Goal: Find specific page/section: Find specific page/section

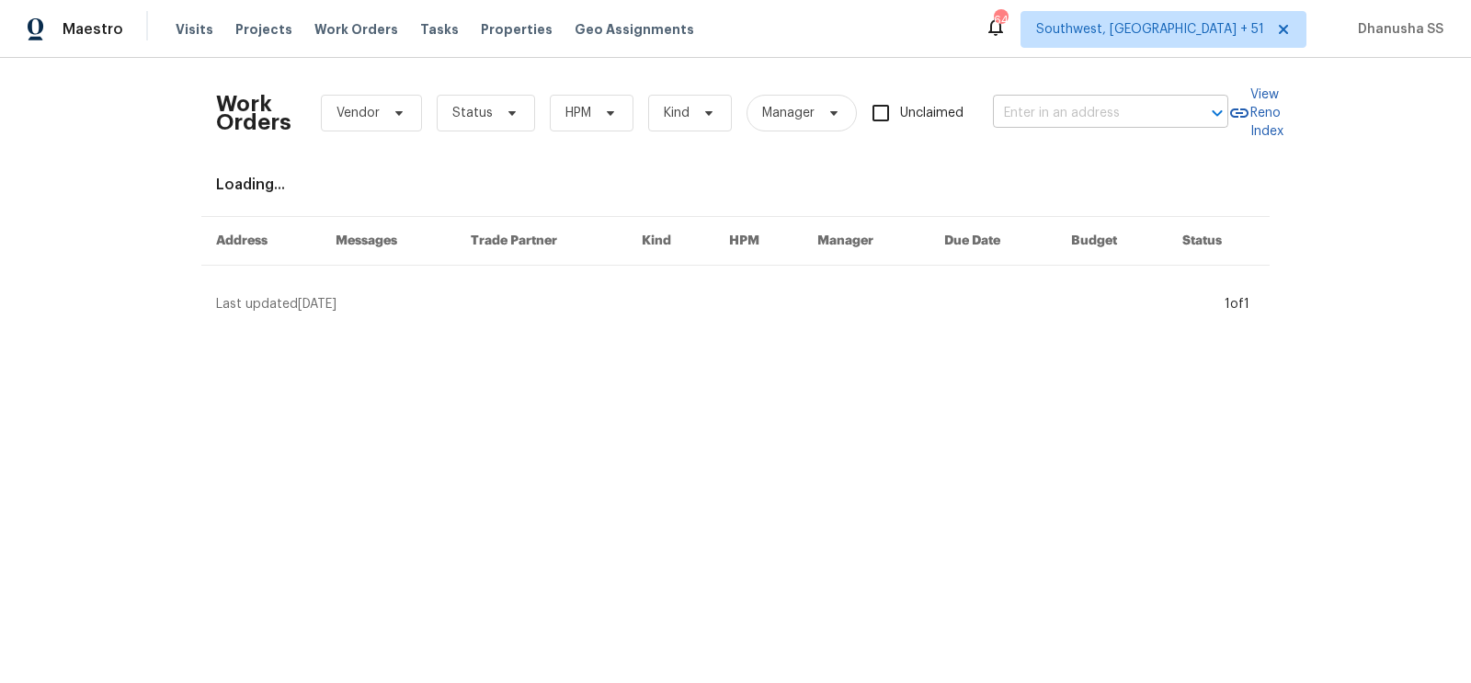
click at [1078, 117] on input "text" at bounding box center [1085, 113] width 184 height 29
paste input "[STREET_ADDRESS][PERSON_NAME]"
type input "[STREET_ADDRESS][PERSON_NAME]"
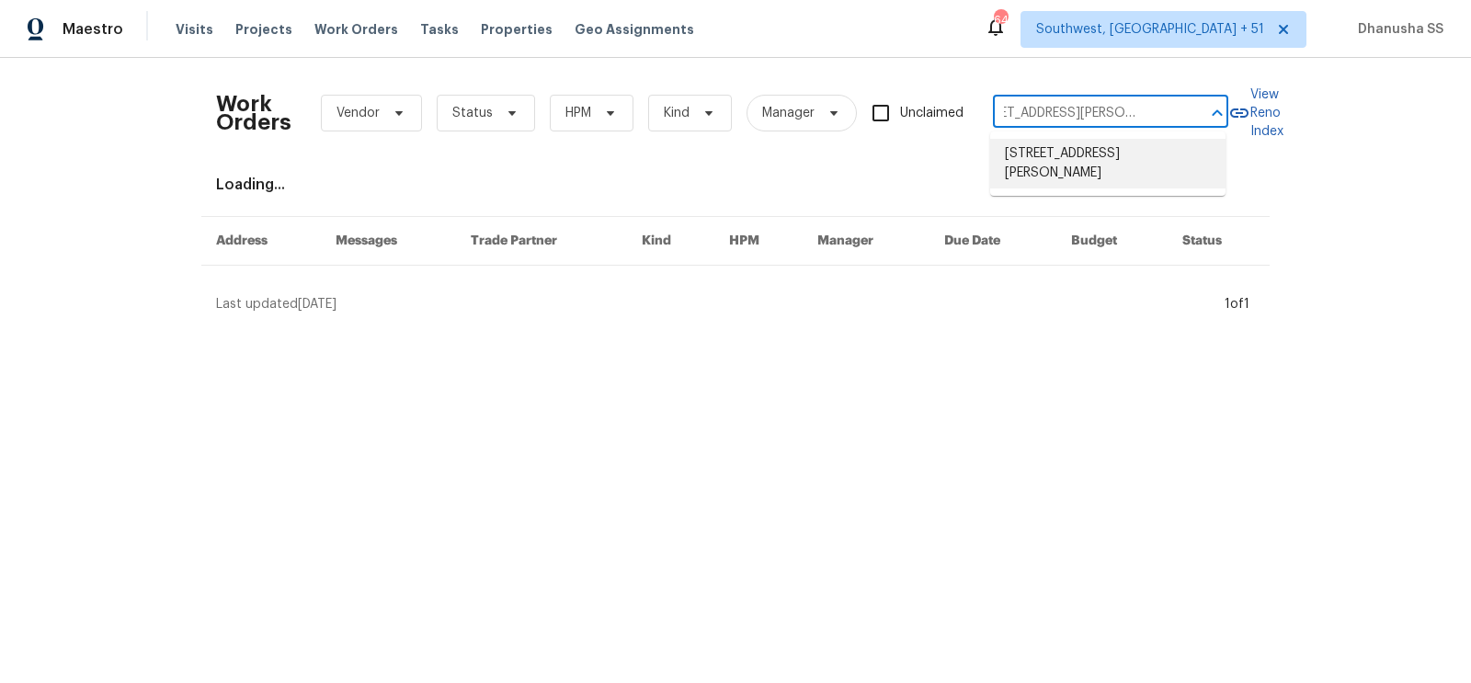
click at [1075, 153] on li "[STREET_ADDRESS][PERSON_NAME]" at bounding box center [1107, 164] width 235 height 50
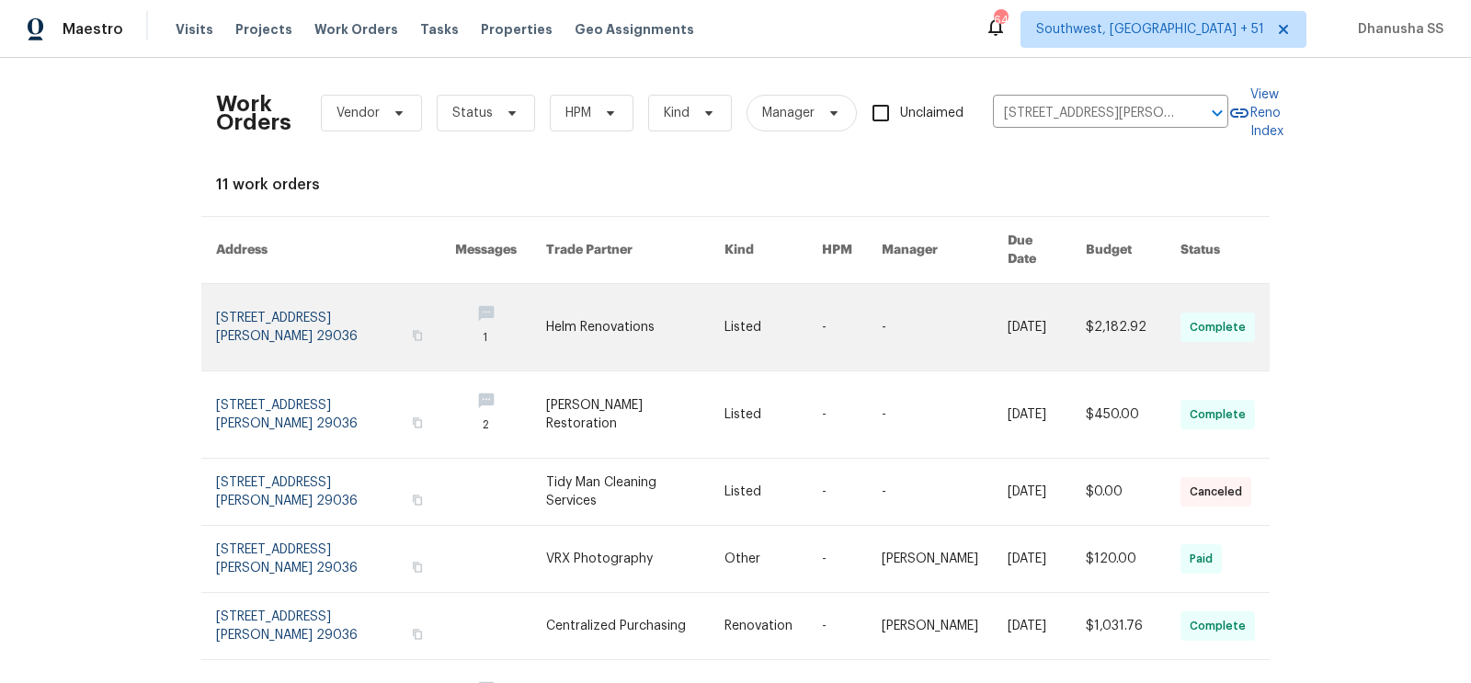
click at [770, 284] on link at bounding box center [773, 327] width 97 height 86
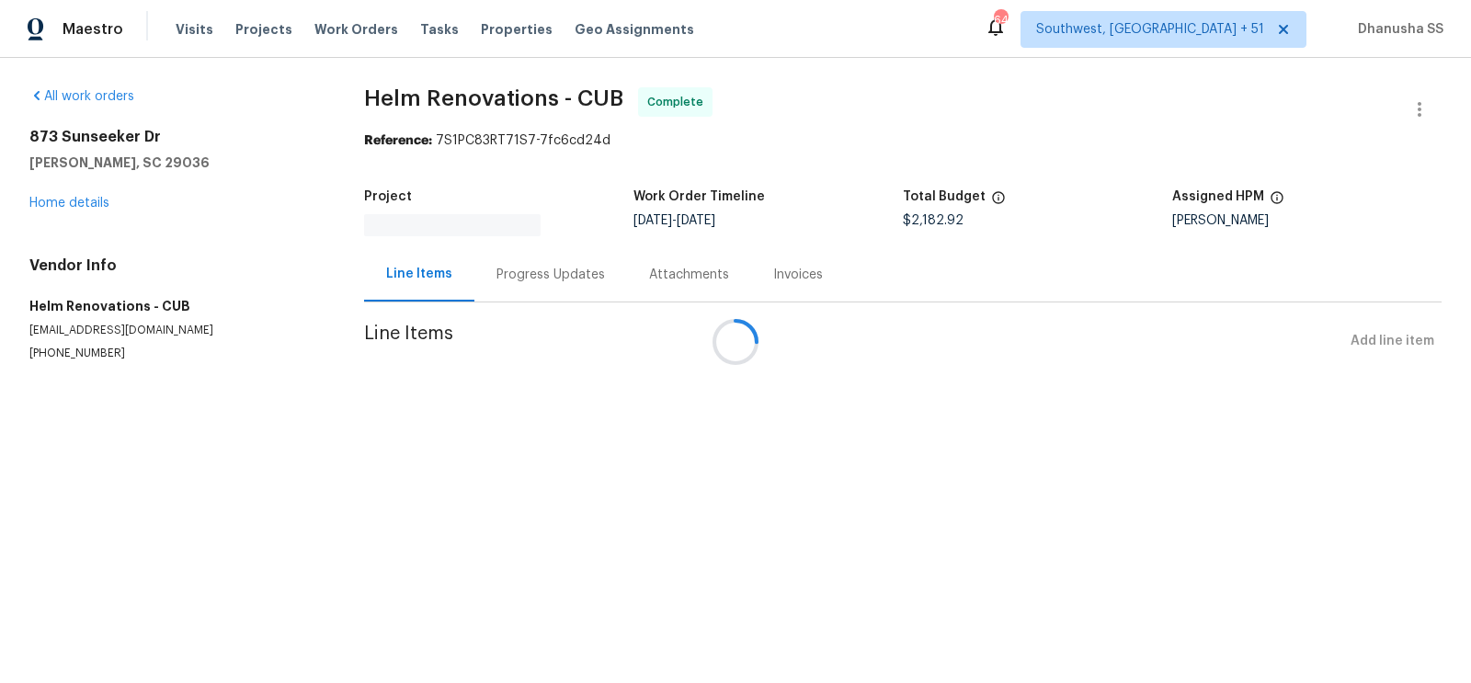
click at [58, 206] on div at bounding box center [735, 341] width 1471 height 683
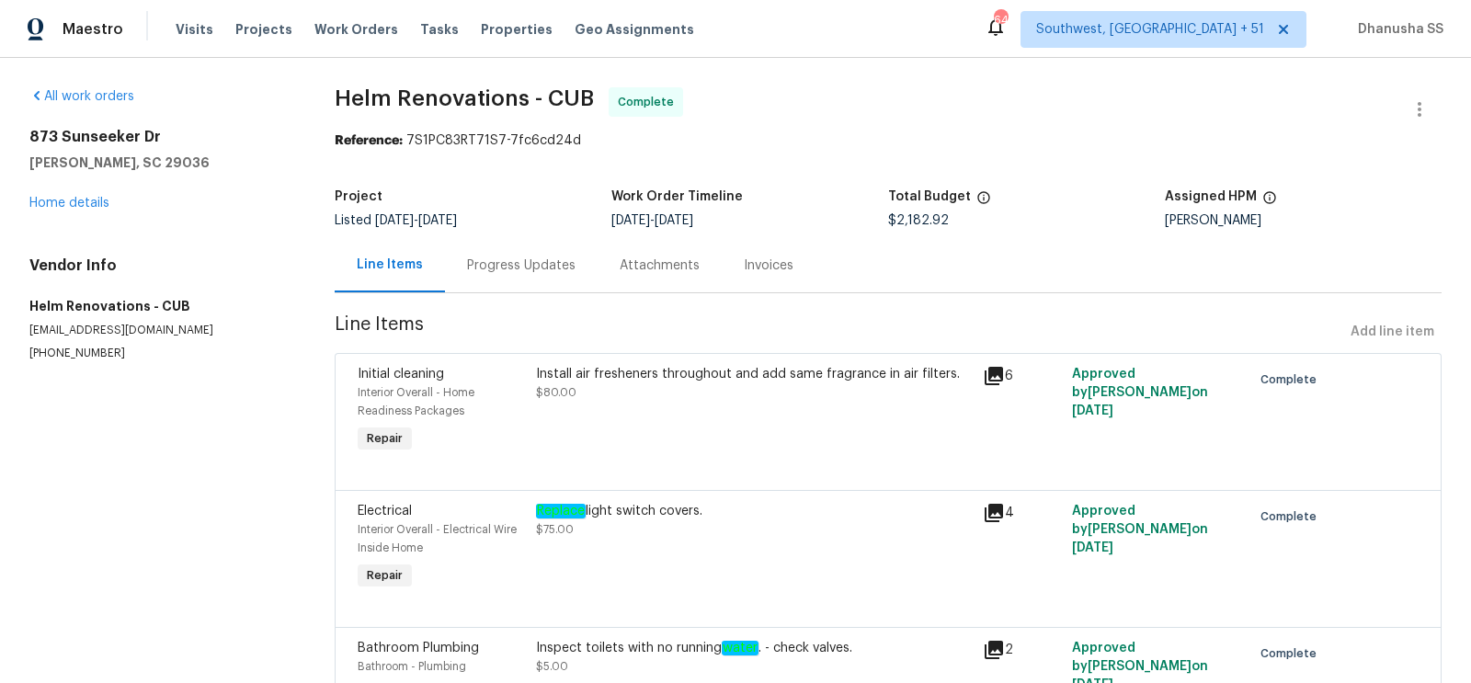
click at [71, 195] on div "[STREET_ADDRESS][PERSON_NAME] Home details" at bounding box center [159, 170] width 261 height 85
click at [71, 198] on link "Home details" at bounding box center [69, 203] width 80 height 13
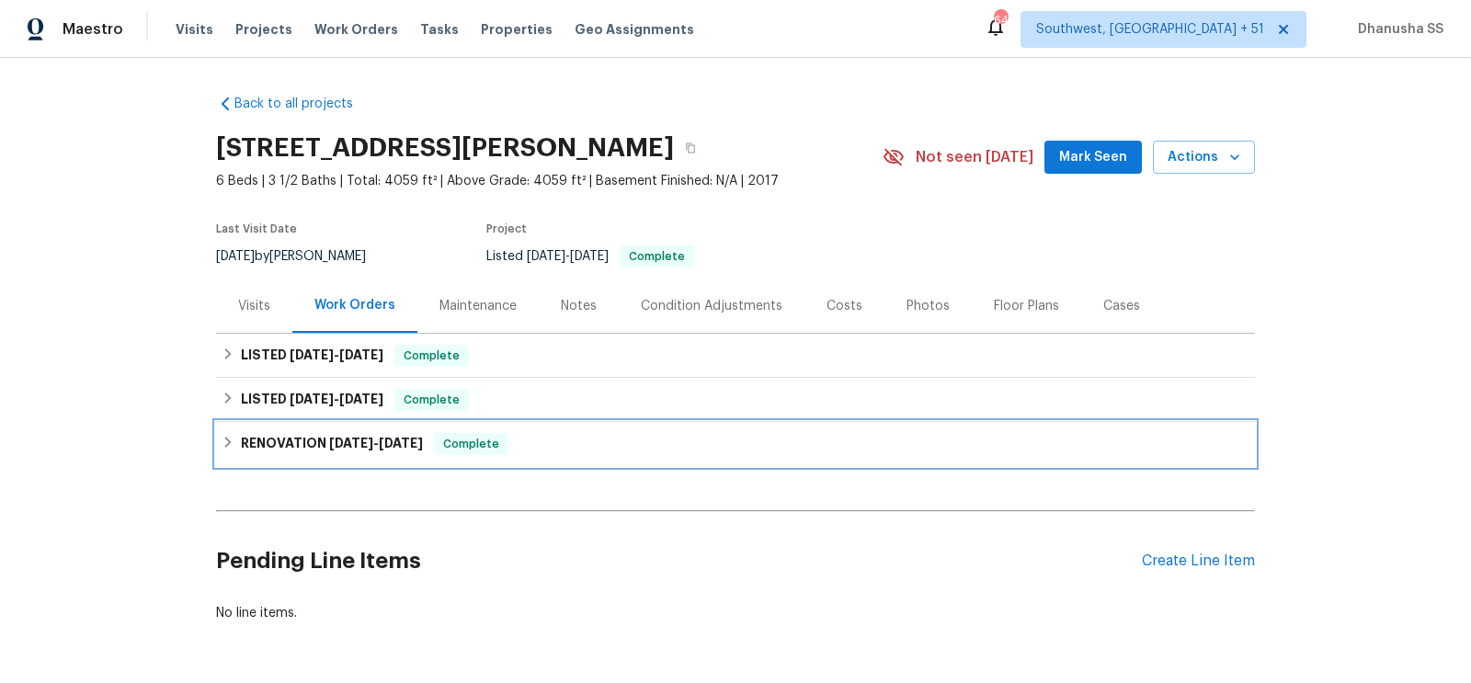
click at [521, 440] on div "RENOVATION [DATE] - [DATE] Complete" at bounding box center [736, 444] width 1028 height 22
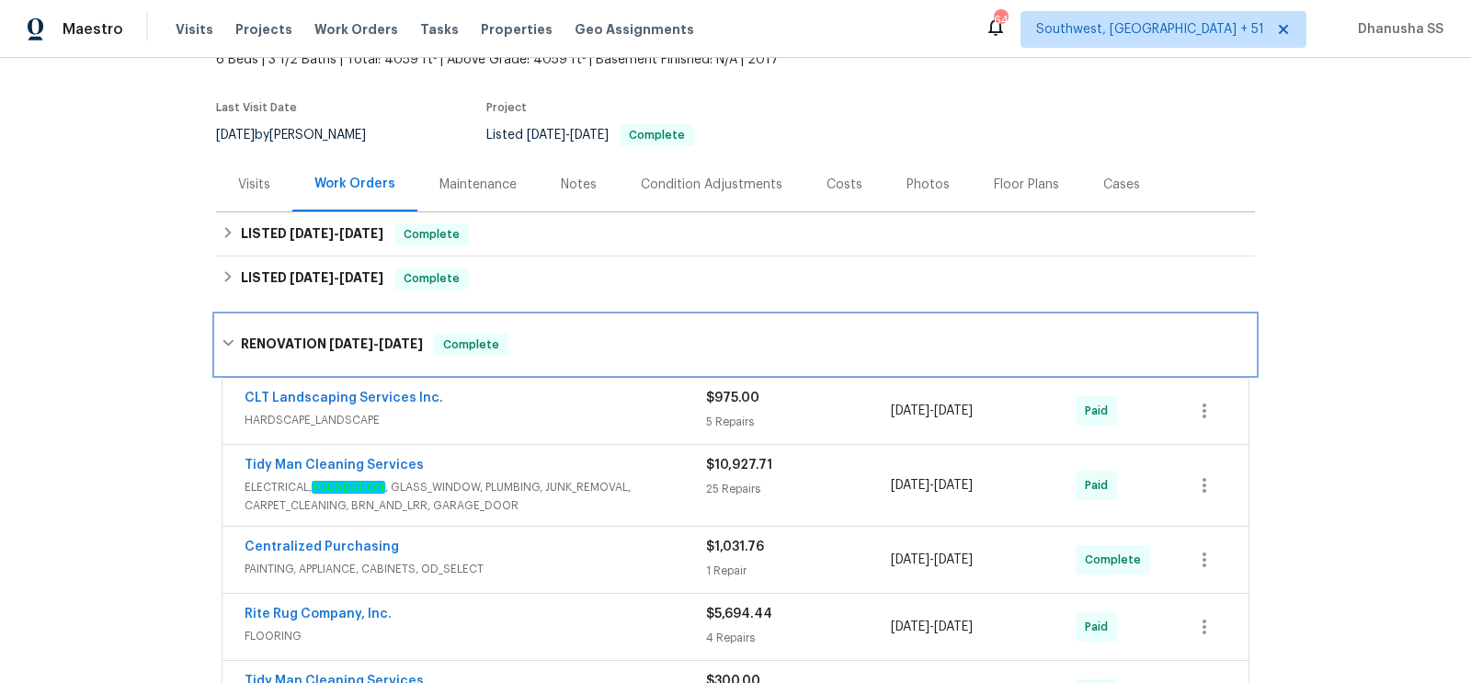
scroll to position [175, 0]
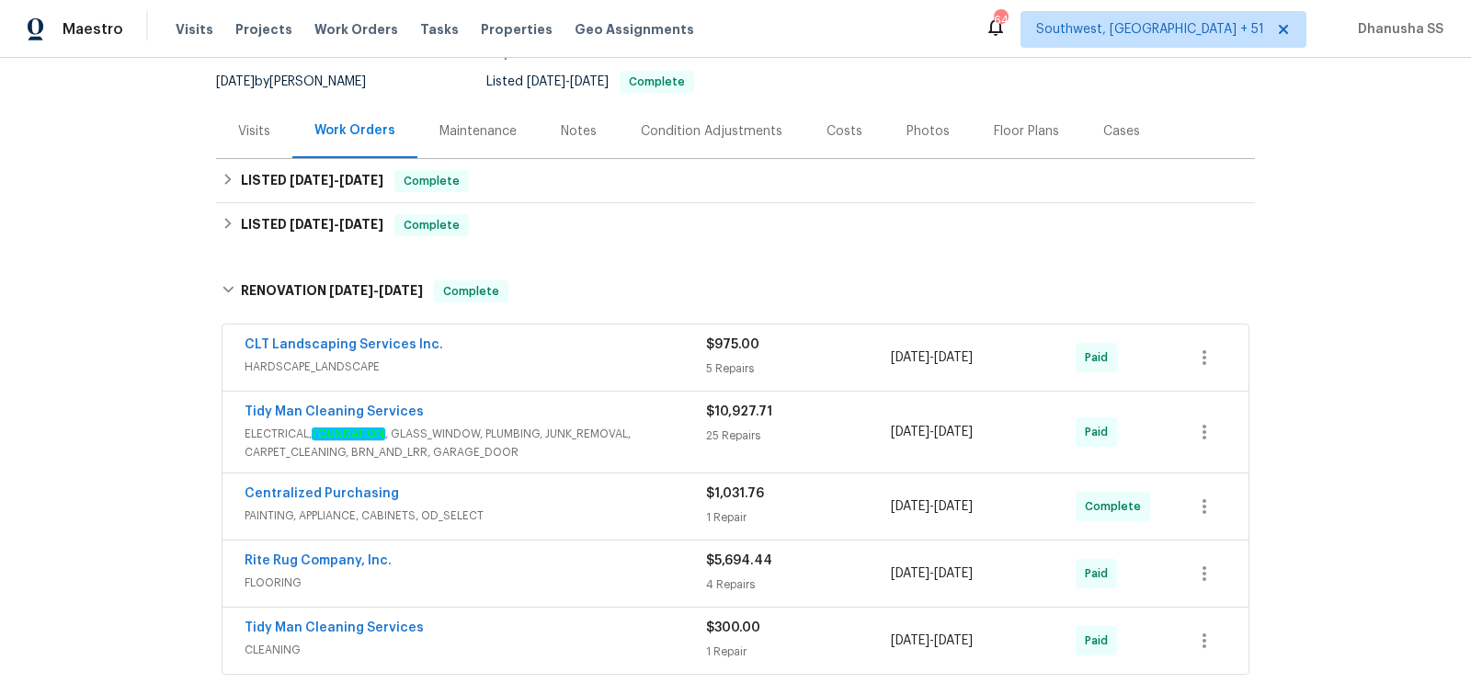
click at [599, 413] on div "Tidy Man Cleaning Services" at bounding box center [476, 414] width 462 height 22
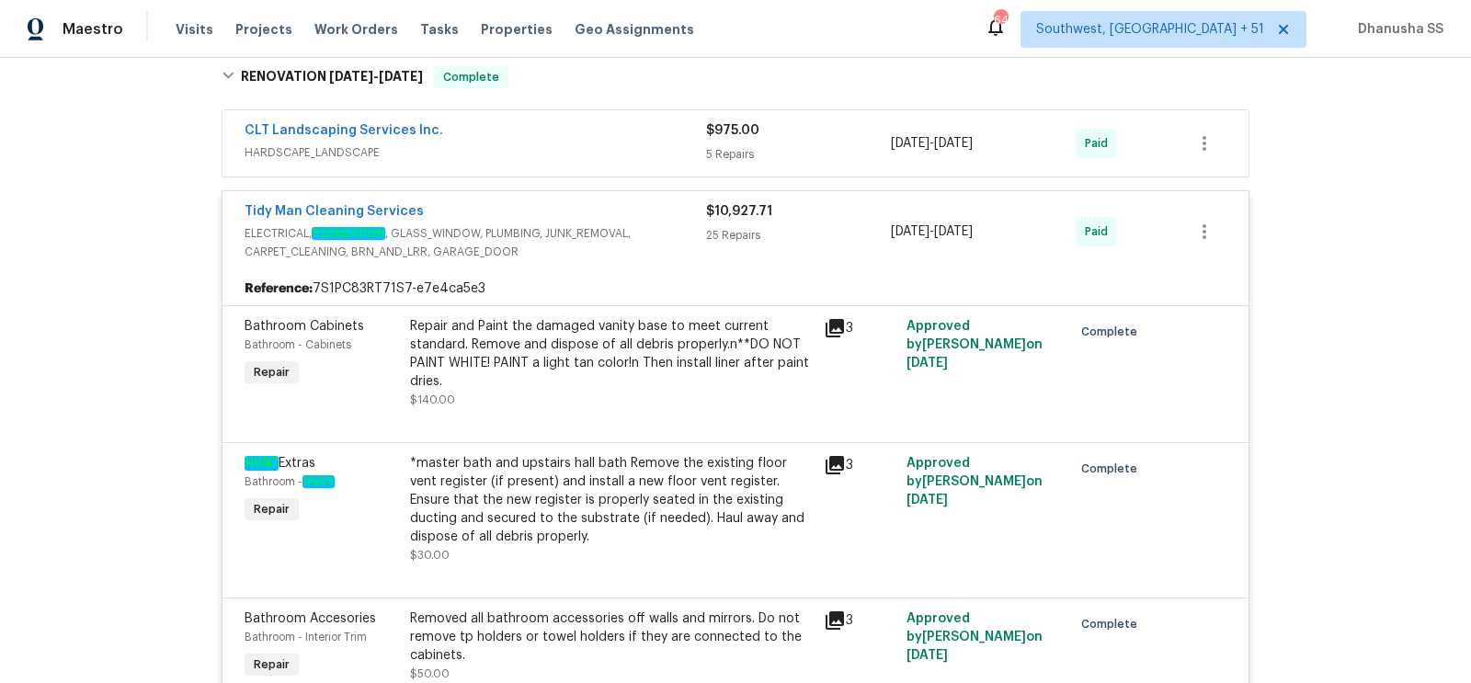
scroll to position [307, 0]
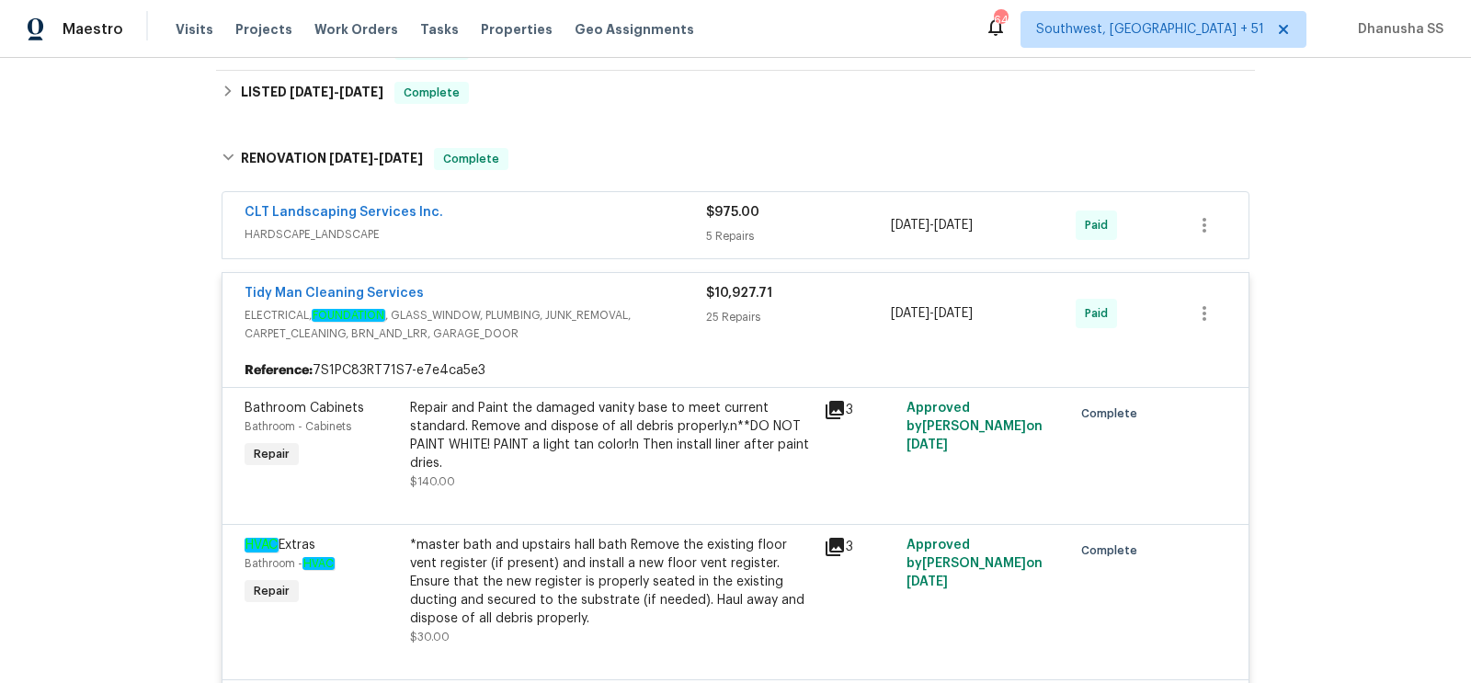
click at [611, 226] on span "HARDSCAPE_LANDSCAPE" at bounding box center [476, 234] width 462 height 18
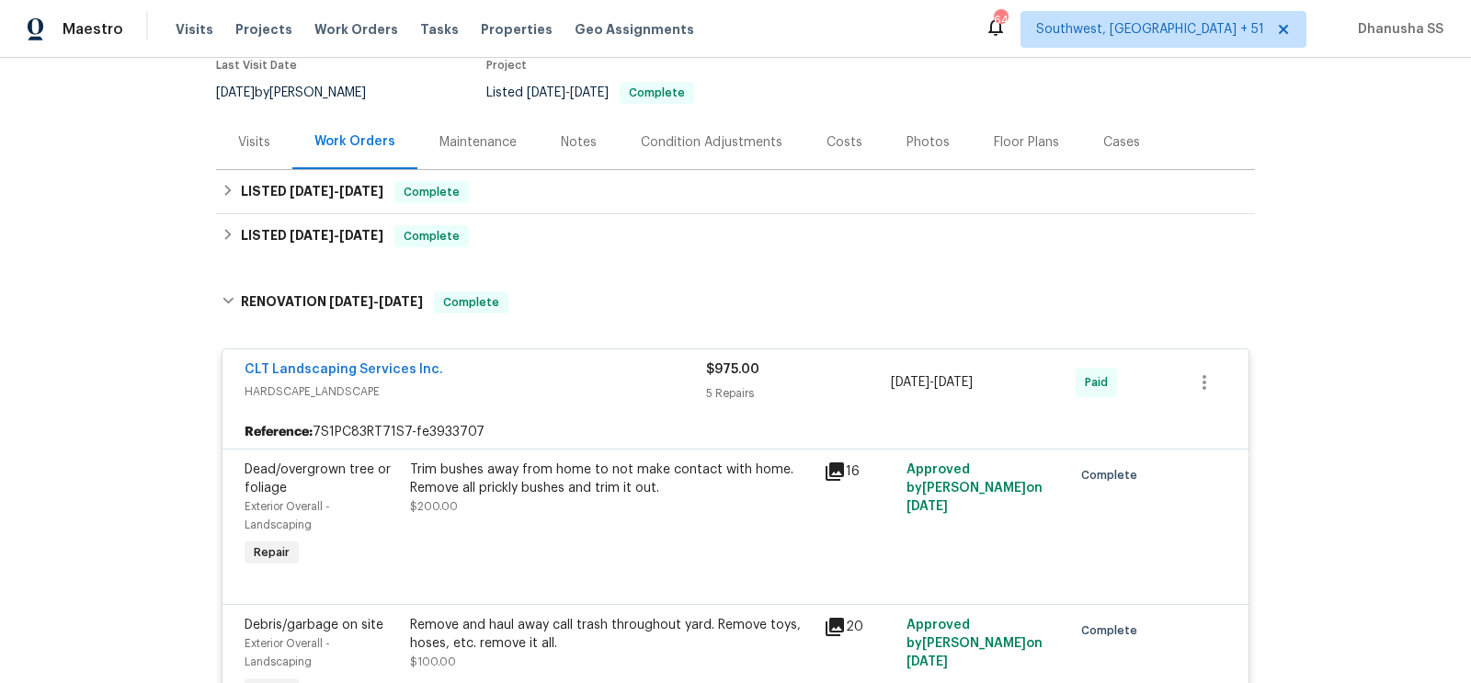
scroll to position [154, 0]
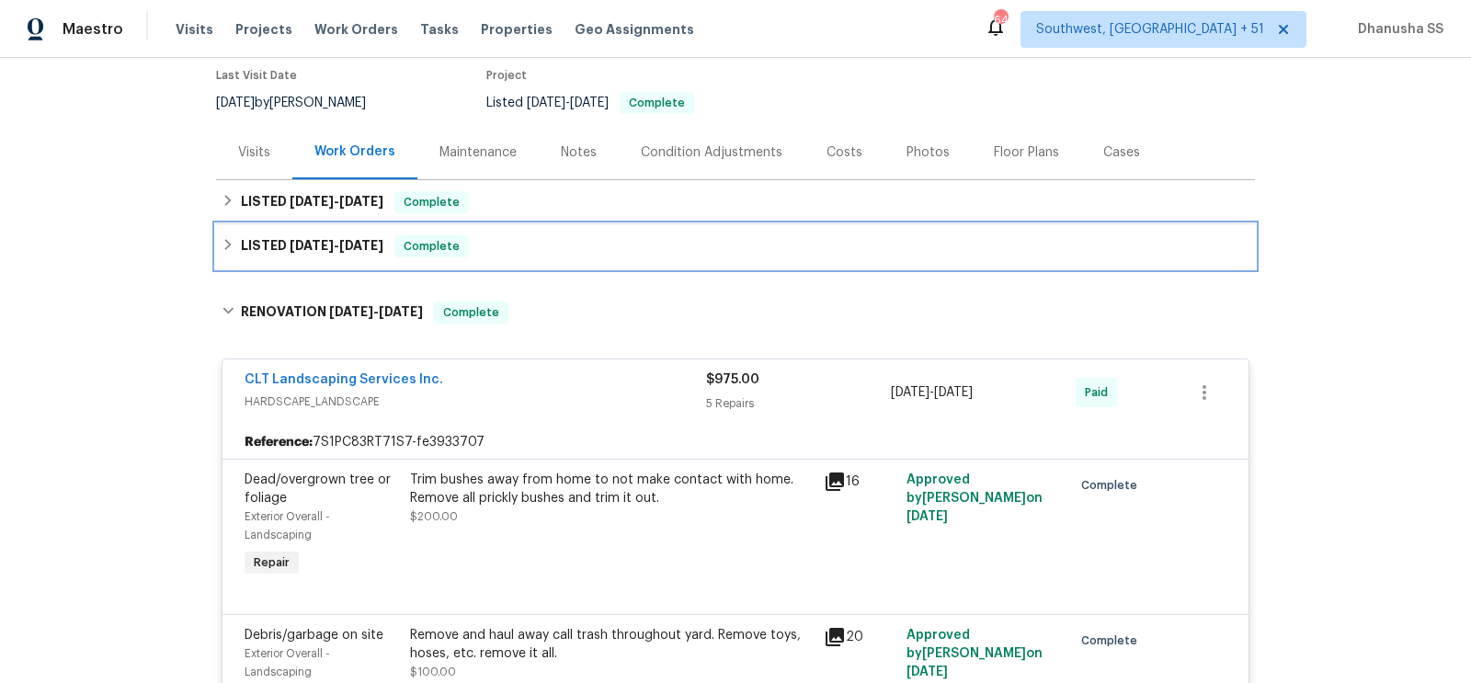
click at [537, 255] on div "LISTED [DATE] - [DATE] Complete" at bounding box center [736, 246] width 1028 height 22
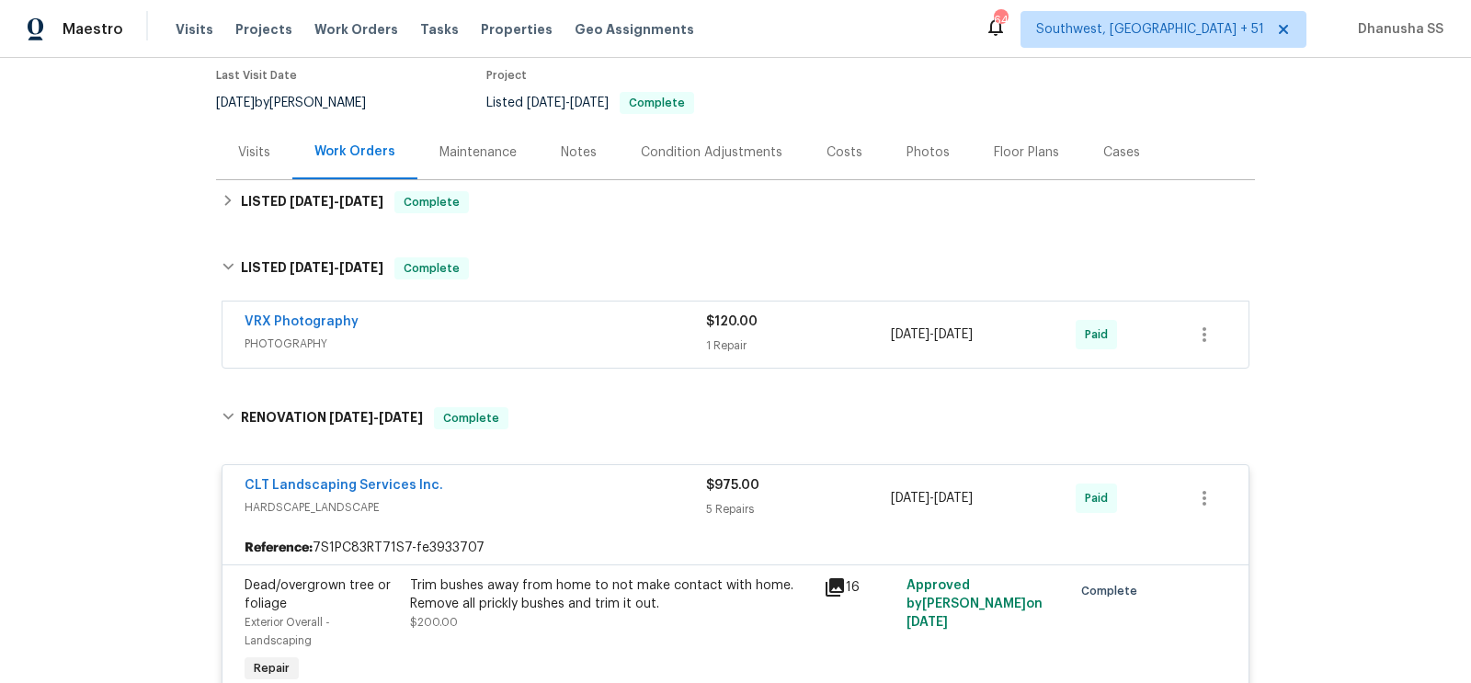
click at [646, 326] on div "VRX Photography" at bounding box center [476, 324] width 462 height 22
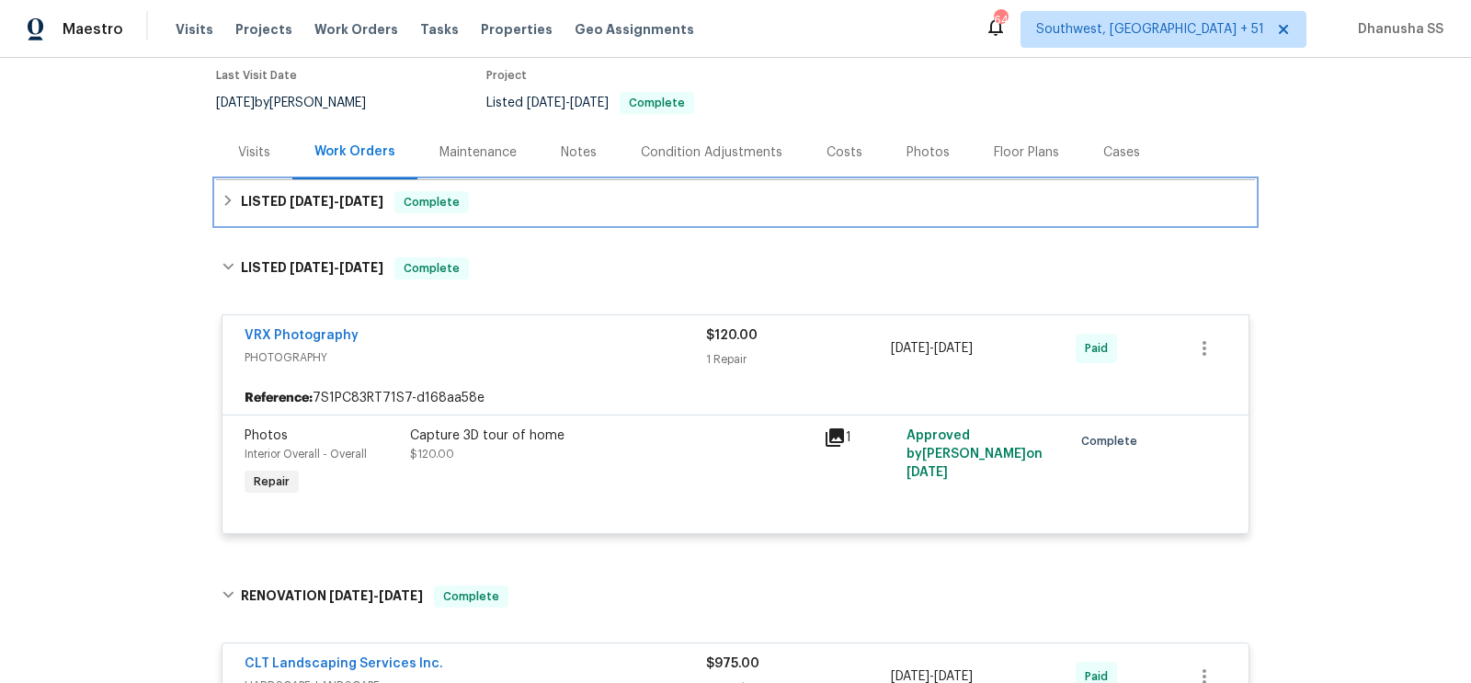
click at [530, 200] on div "LISTED [DATE] - [DATE] Complete" at bounding box center [736, 202] width 1028 height 22
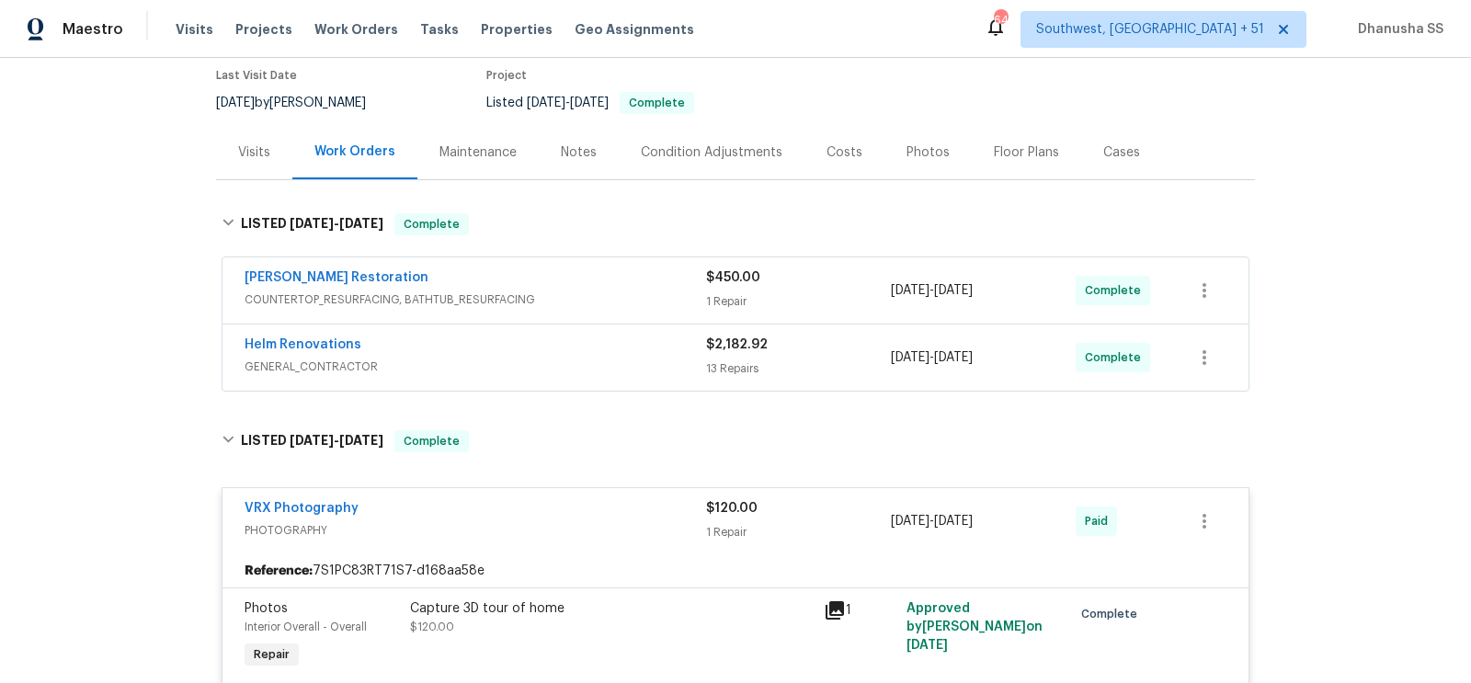
click at [592, 336] on div "Helm Renovations" at bounding box center [476, 347] width 462 height 22
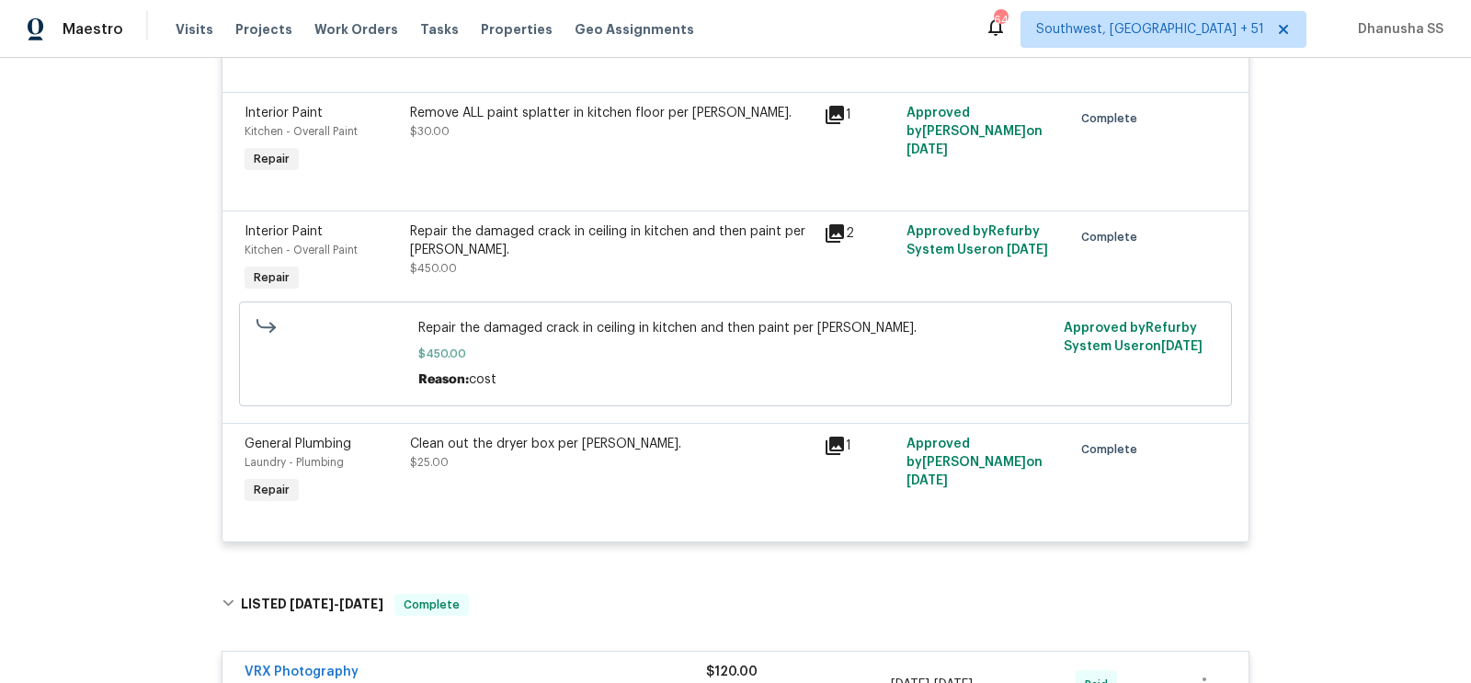
scroll to position [1756, 0]
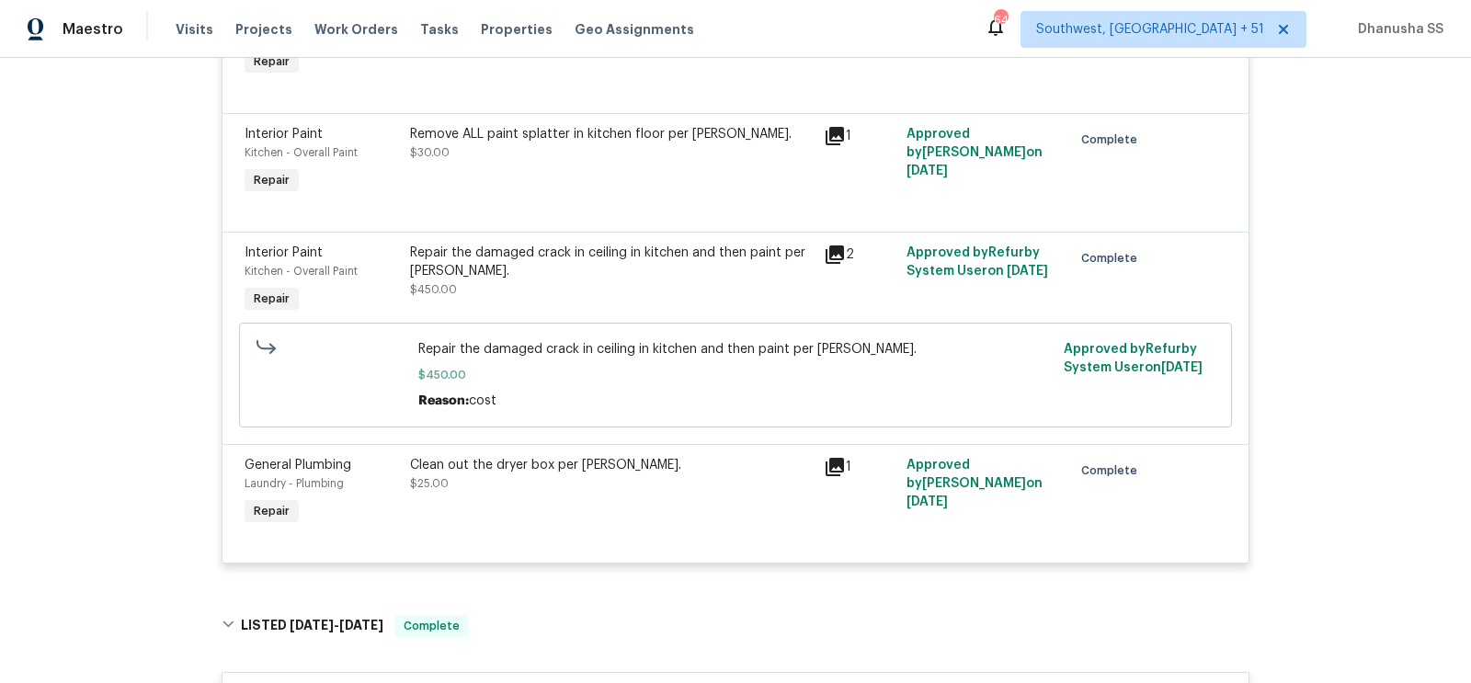
click at [571, 272] on div "Repair the damaged crack in ceiling in kitchen and then paint per [PERSON_NAME]." at bounding box center [611, 262] width 403 height 37
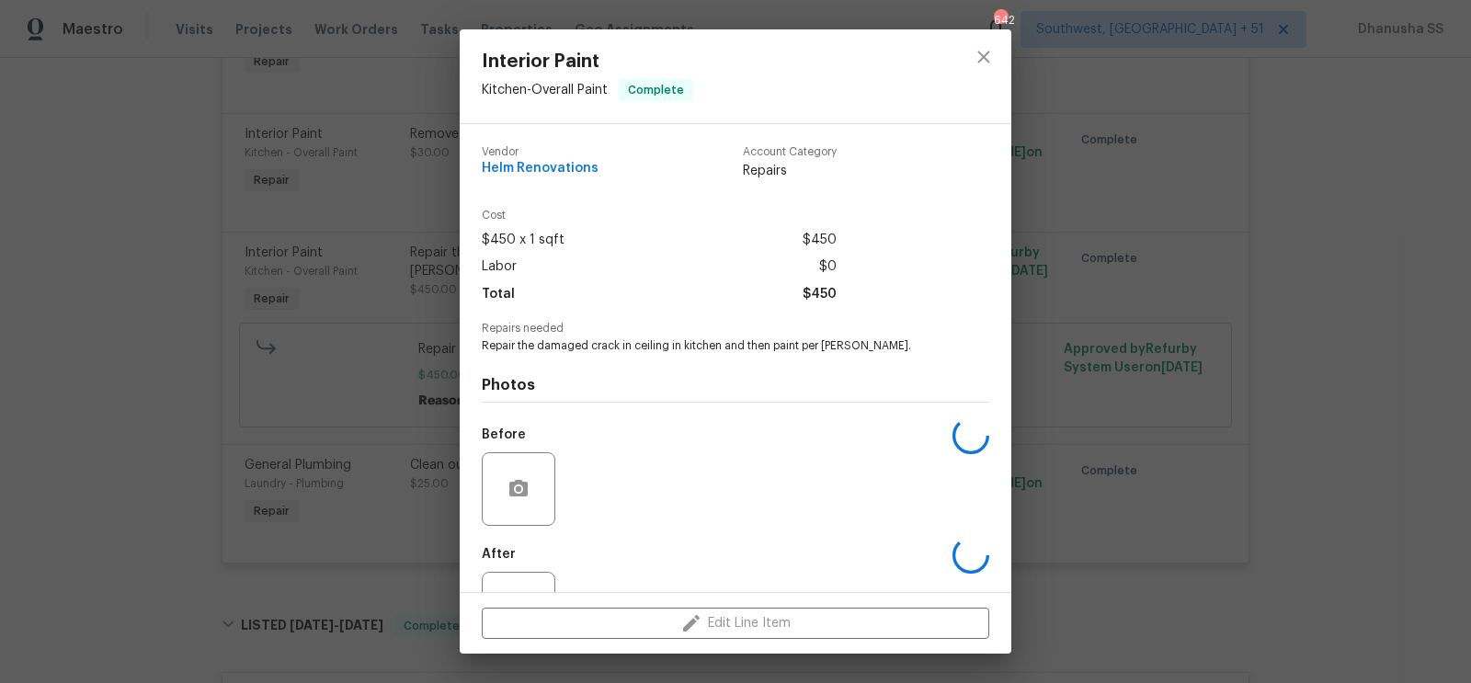
scroll to position [71, 0]
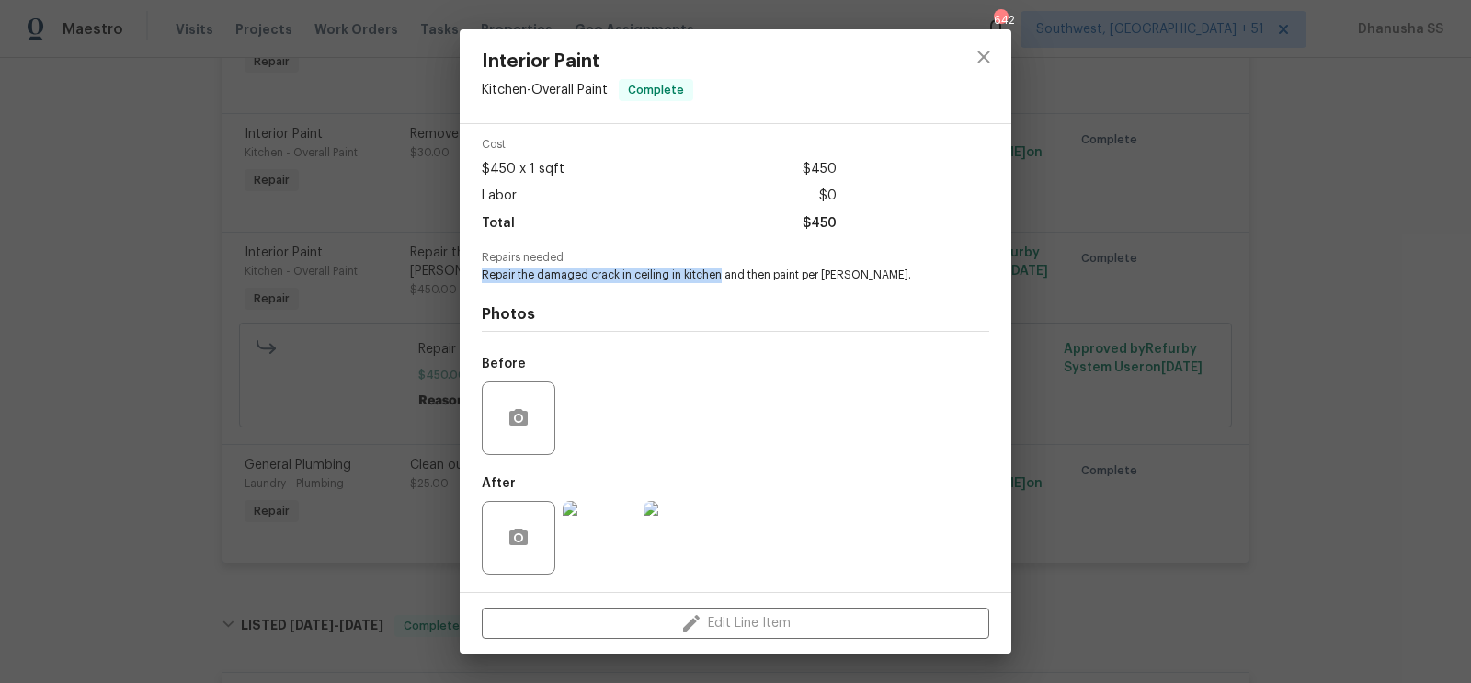
drag, startPoint x: 481, startPoint y: 271, endPoint x: 721, endPoint y: 279, distance: 240.1
click at [721, 279] on span "Repair the damaged crack in ceiling in kitchen and then paint per [PERSON_NAME]." at bounding box center [710, 276] width 457 height 16
copy span "Repair the damaged crack in ceiling in kitchen"
click at [997, 58] on button "close" at bounding box center [984, 57] width 44 height 44
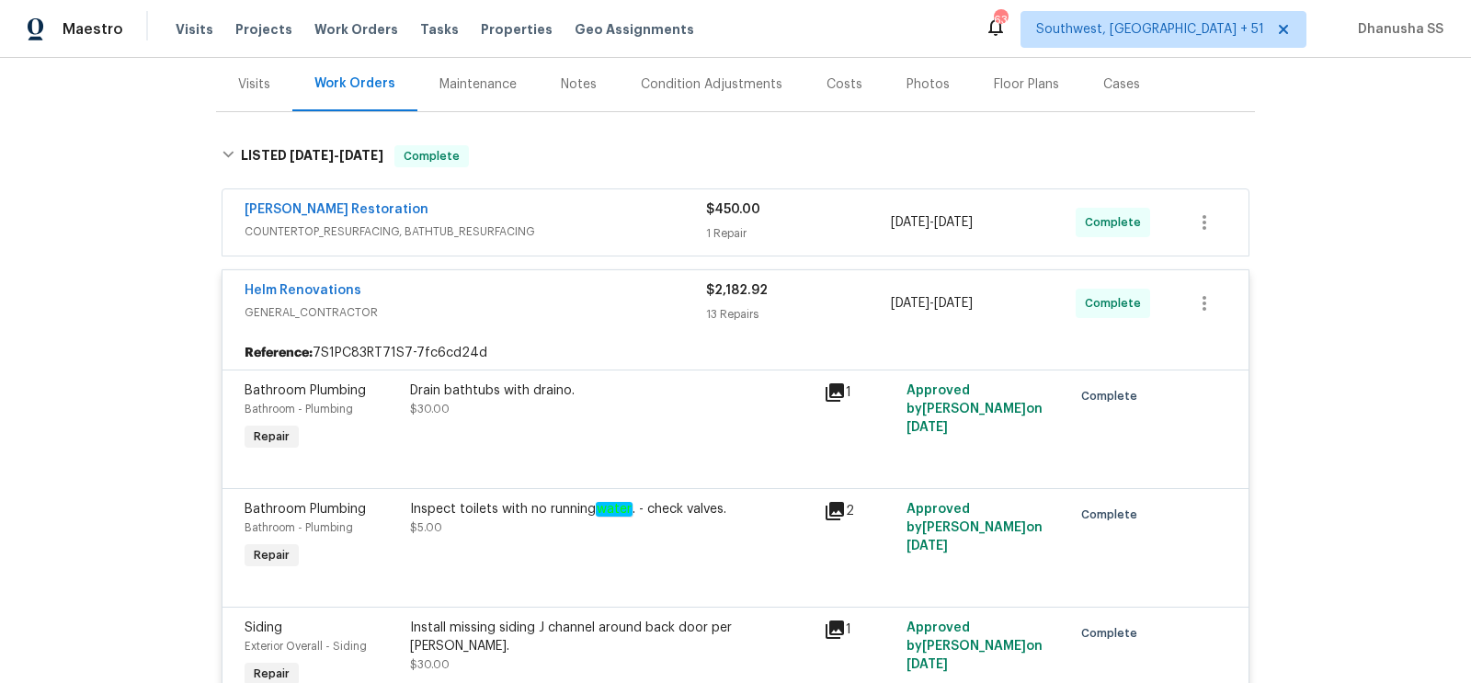
scroll to position [214, 0]
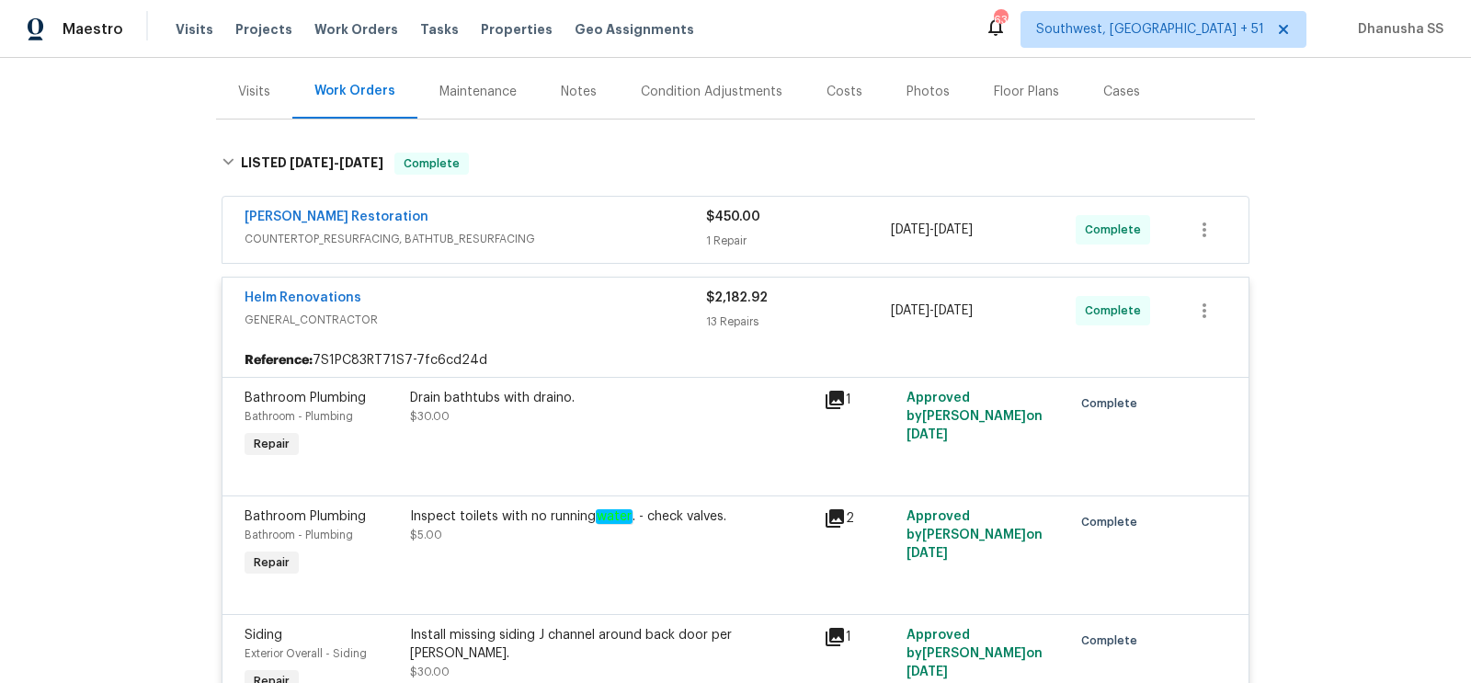
click at [599, 252] on div "[PERSON_NAME] Restoration COUNTERTOP_RESURFACING, BATHTUB_RESURFACING $450.00 1…" at bounding box center [736, 230] width 1026 height 66
click at [608, 203] on div "[PERSON_NAME] Restoration COUNTERTOP_RESURFACING, BATHTUB_RESURFACING $450.00 1…" at bounding box center [736, 230] width 1026 height 66
click at [608, 210] on div "[PERSON_NAME] Restoration" at bounding box center [476, 219] width 462 height 22
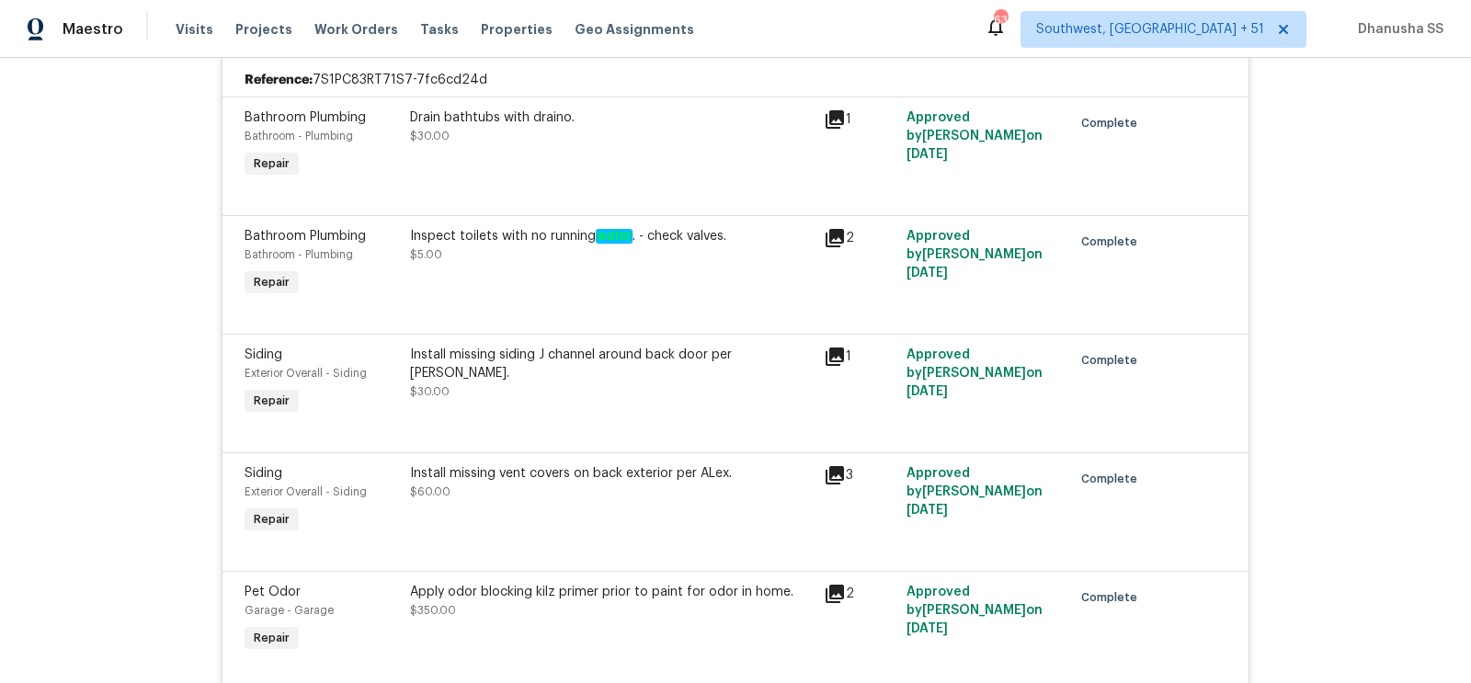
scroll to position [0, 0]
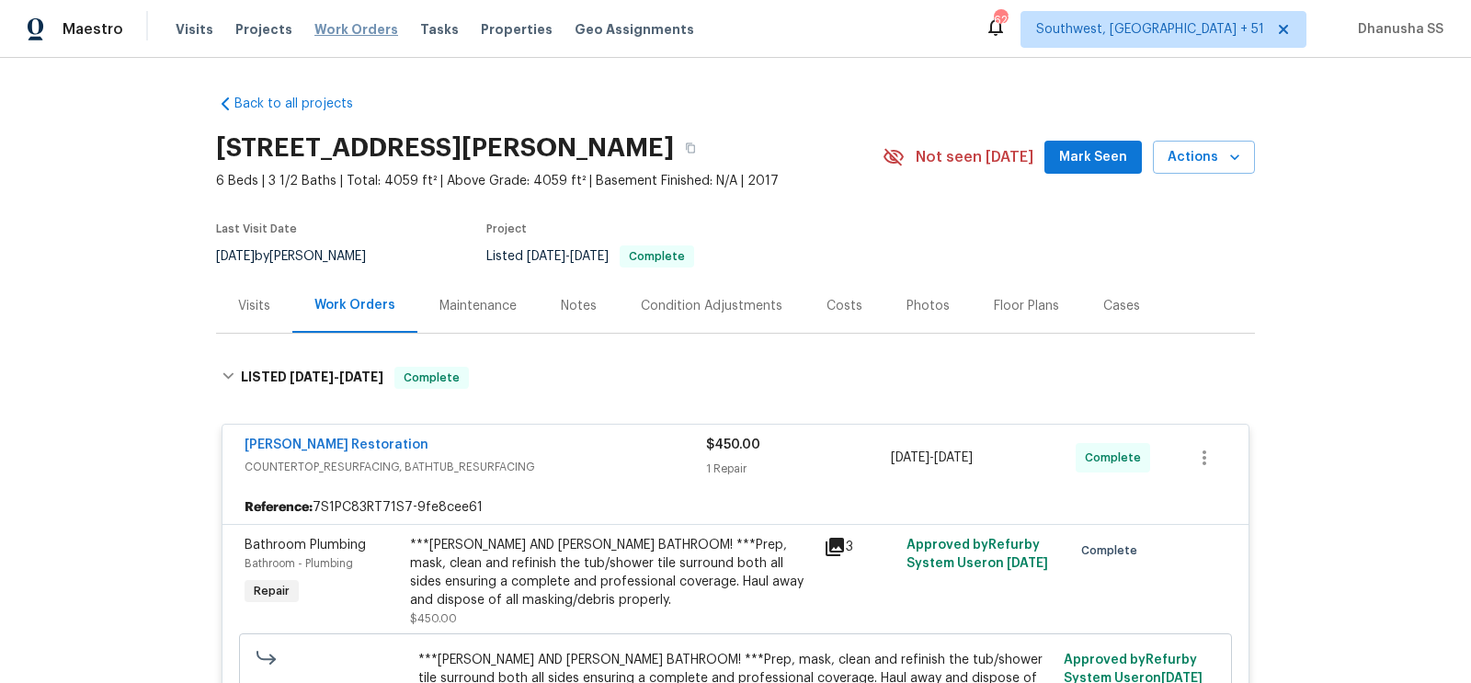
click at [346, 26] on span "Work Orders" at bounding box center [357, 29] width 84 height 18
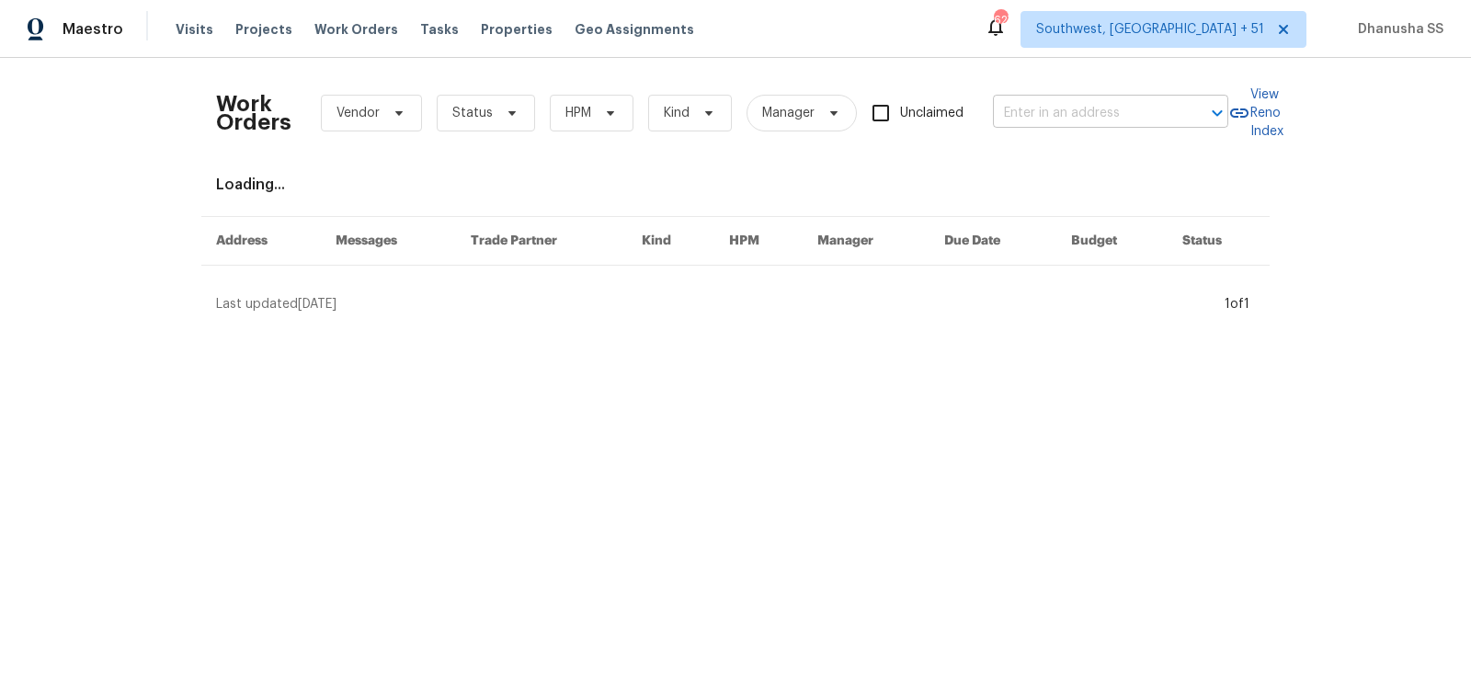
click at [1023, 115] on input "text" at bounding box center [1085, 113] width 184 height 29
paste input "[STREET_ADDRESS]"
type input "[STREET_ADDRESS]"
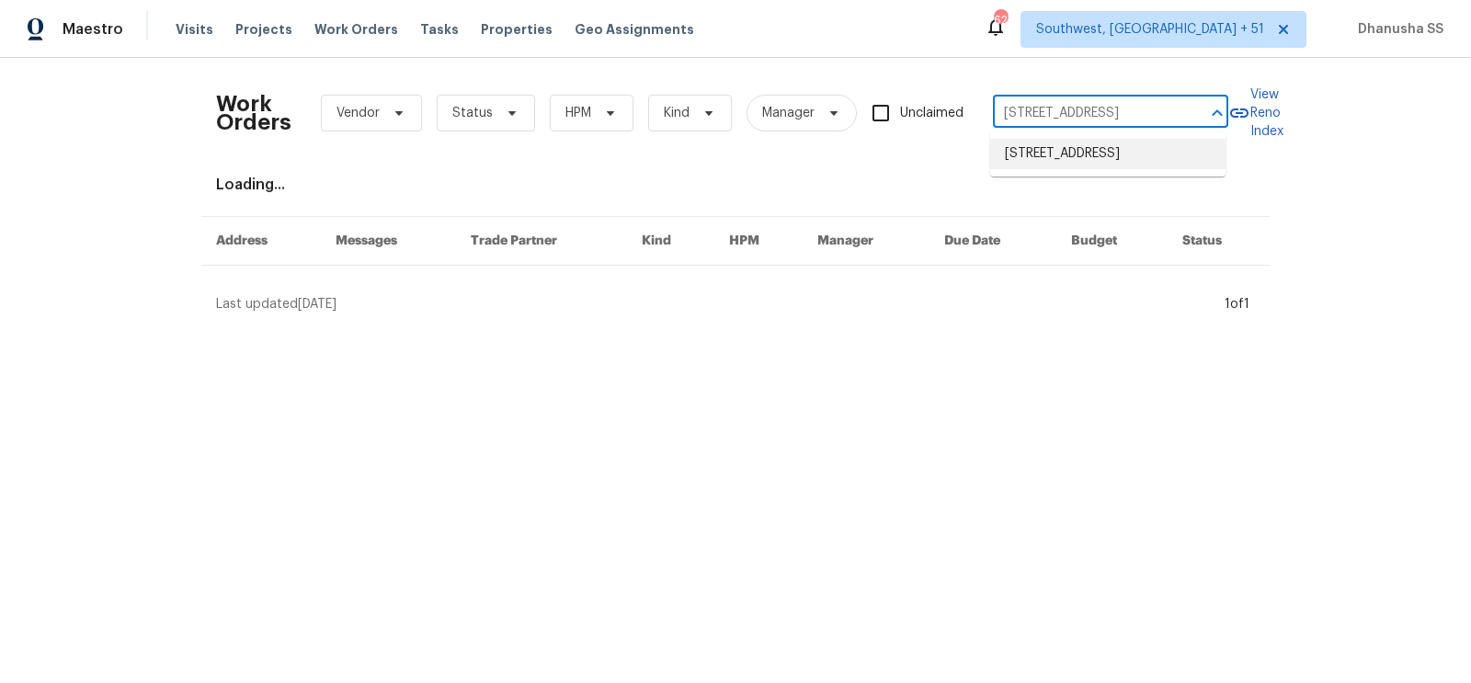
click at [1124, 169] on li "[STREET_ADDRESS]" at bounding box center [1107, 154] width 235 height 30
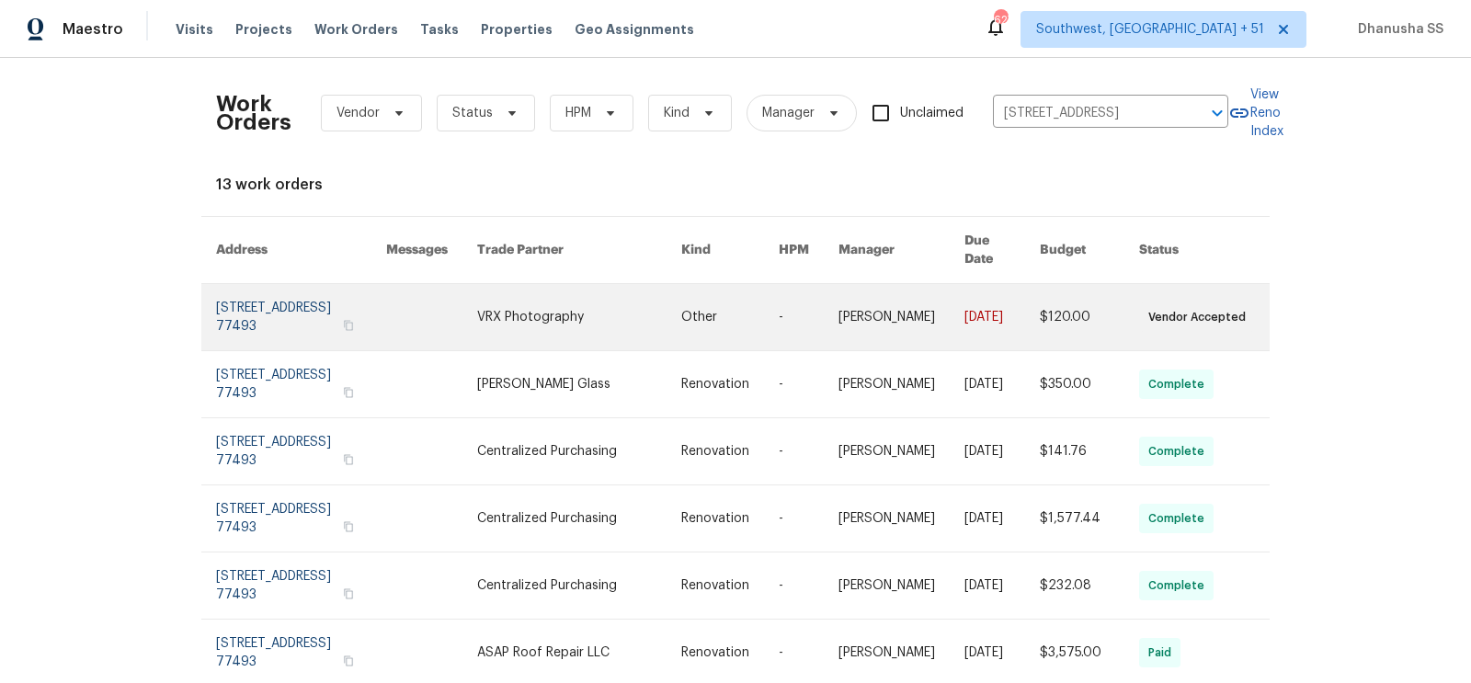
click at [824, 309] on td "[PERSON_NAME]" at bounding box center [887, 317] width 126 height 67
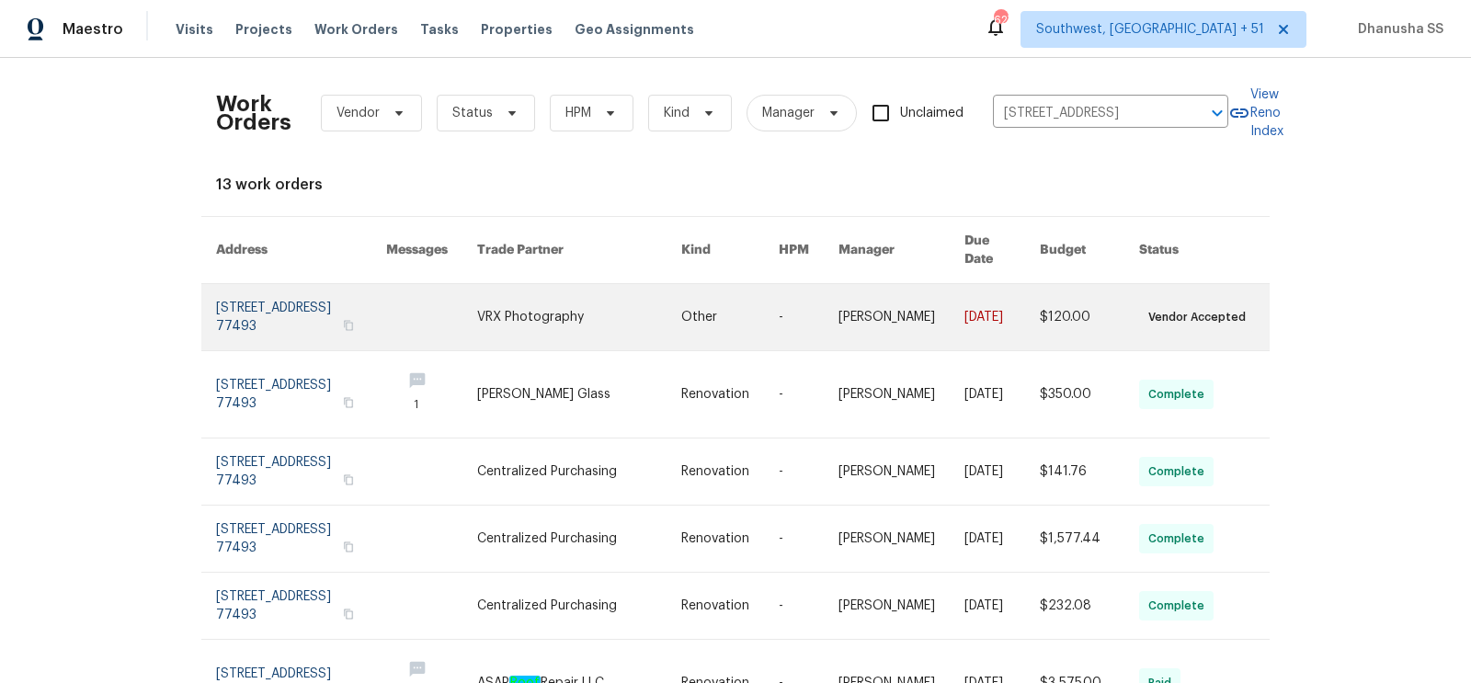
click at [392, 305] on link at bounding box center [431, 317] width 91 height 66
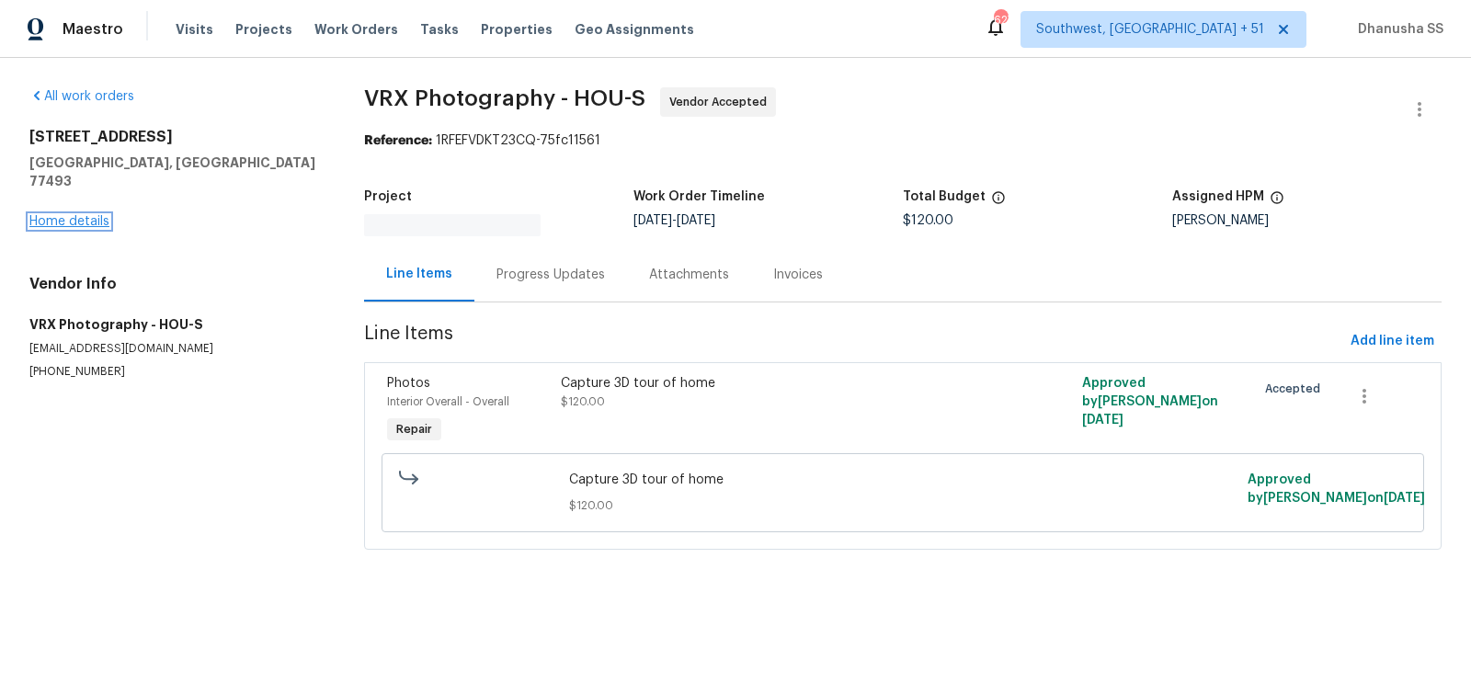
click at [62, 215] on link "Home details" at bounding box center [69, 221] width 80 height 13
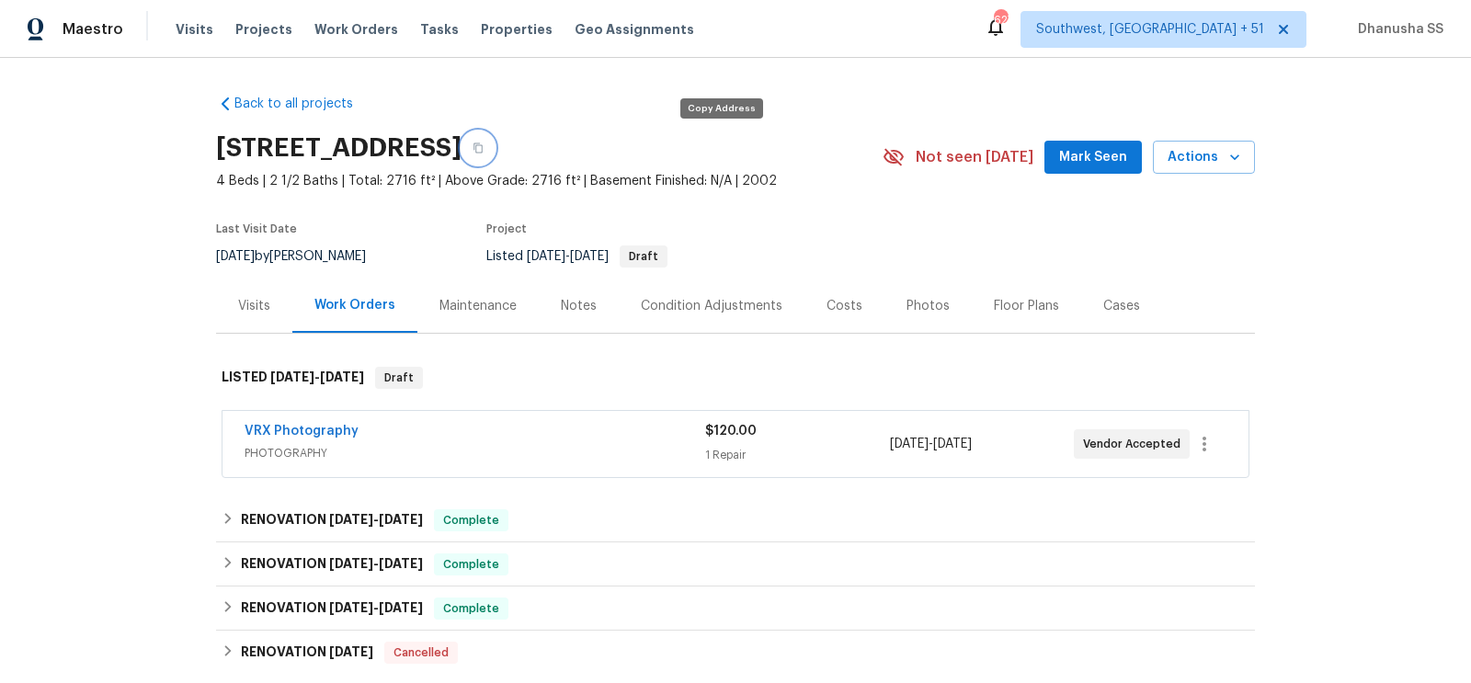
click at [495, 141] on button "button" at bounding box center [478, 148] width 33 height 33
